Goal: Task Accomplishment & Management: Manage account settings

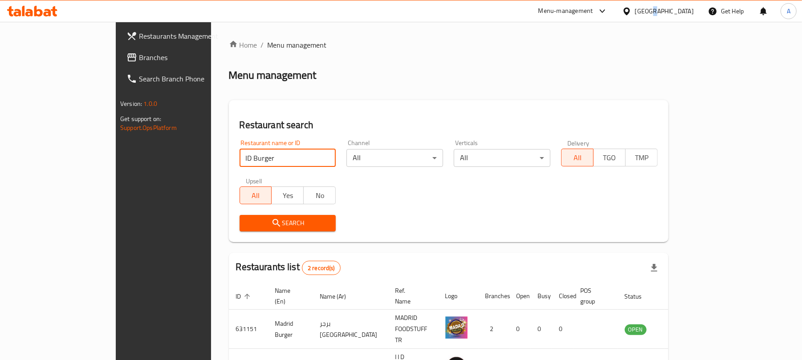
click at [652, 6] on div "United Arab Emirates" at bounding box center [664, 11] width 59 height 10
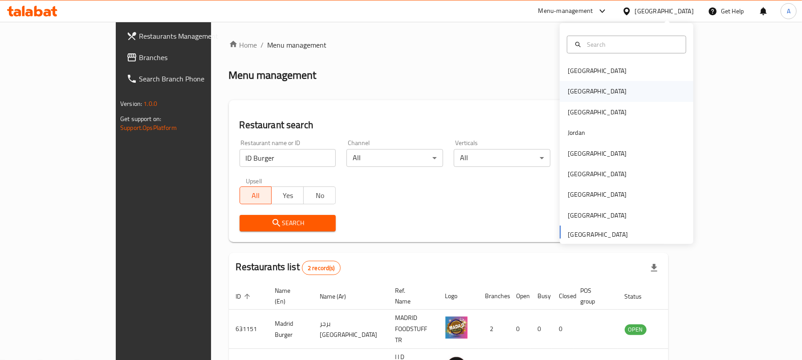
click at [583, 85] on div "[GEOGRAPHIC_DATA]" at bounding box center [627, 91] width 134 height 20
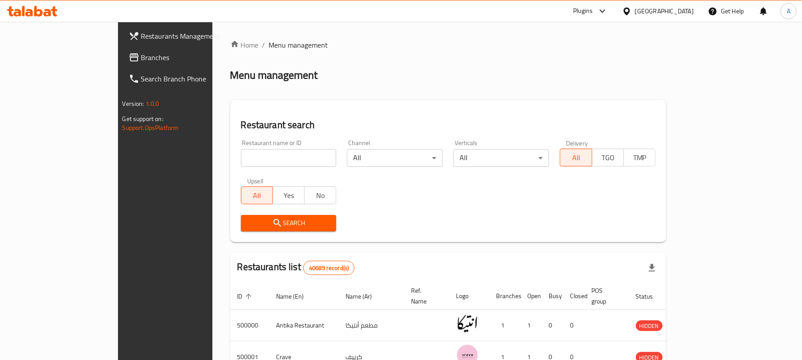
click at [141, 55] on span "Branches" at bounding box center [193, 57] width 104 height 11
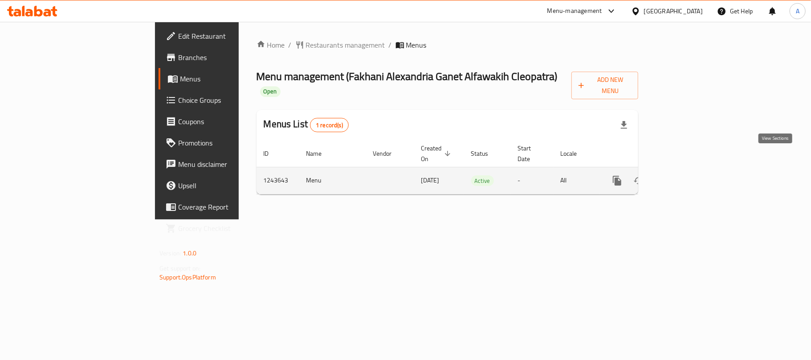
click at [692, 170] on link "enhanced table" at bounding box center [681, 180] width 21 height 21
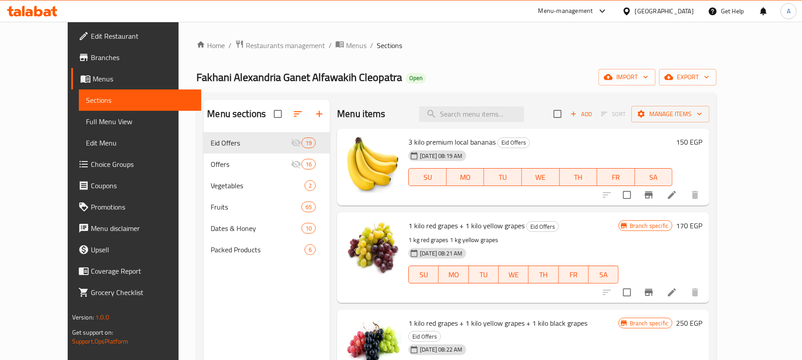
click at [418, 78] on div "Fakhani Alexandria Ganet Alfawakih Cleopatra Open import export" at bounding box center [457, 77] width 520 height 16
drag, startPoint x: 411, startPoint y: 107, endPoint x: 394, endPoint y: 129, distance: 27.7
click at [411, 107] on div "Menu items Add Sort Manage items" at bounding box center [523, 114] width 373 height 29
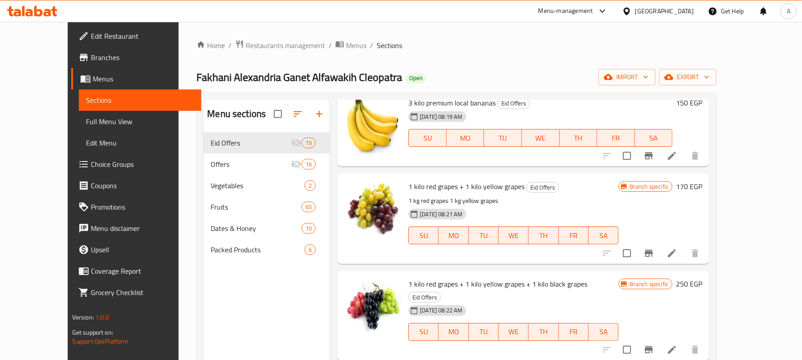
scroll to position [59, 0]
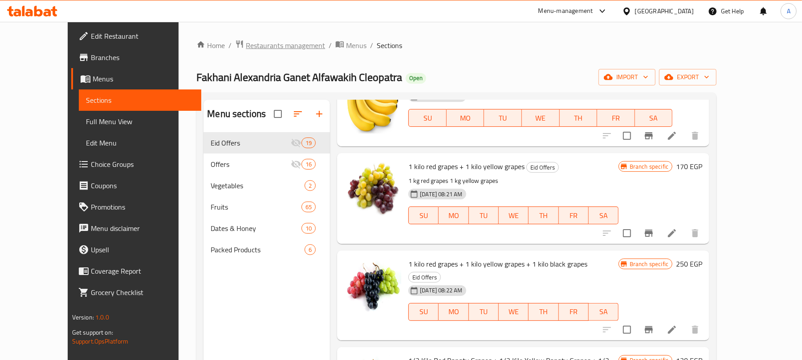
click at [254, 41] on span "Restaurants management" at bounding box center [285, 45] width 79 height 11
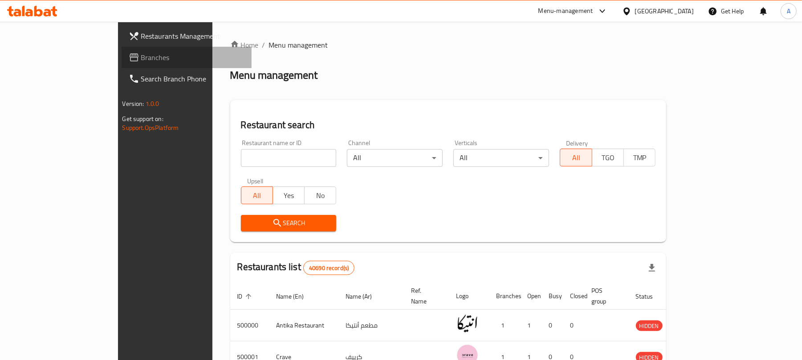
click at [141, 62] on span "Branches" at bounding box center [193, 57] width 104 height 11
